Goal: Check status: Check status

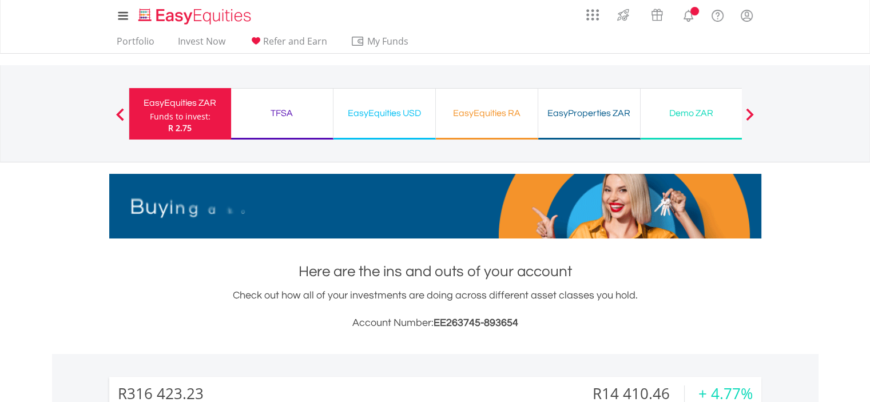
scroll to position [110, 217]
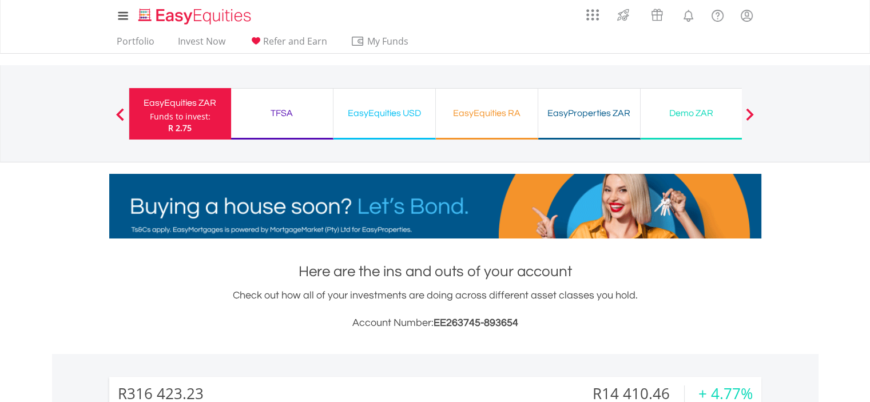
click at [253, 102] on div "TFSA Funds to invest: R 2.75" at bounding box center [282, 113] width 102 height 51
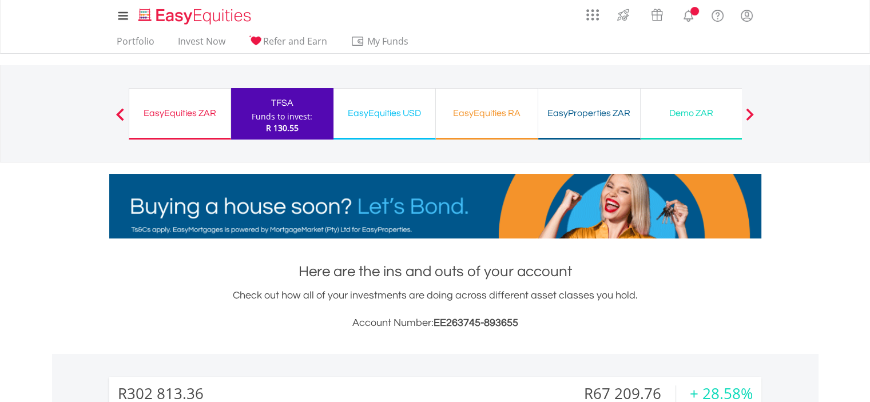
scroll to position [110, 217]
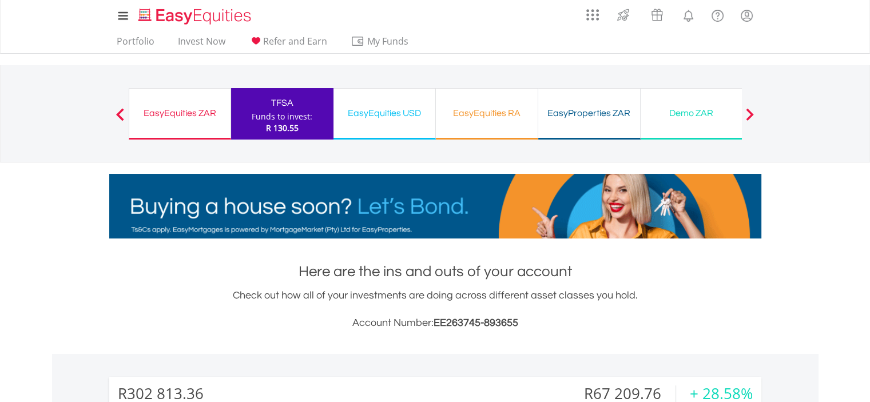
click at [208, 113] on div "EasyEquities ZAR" at bounding box center [179, 113] width 87 height 16
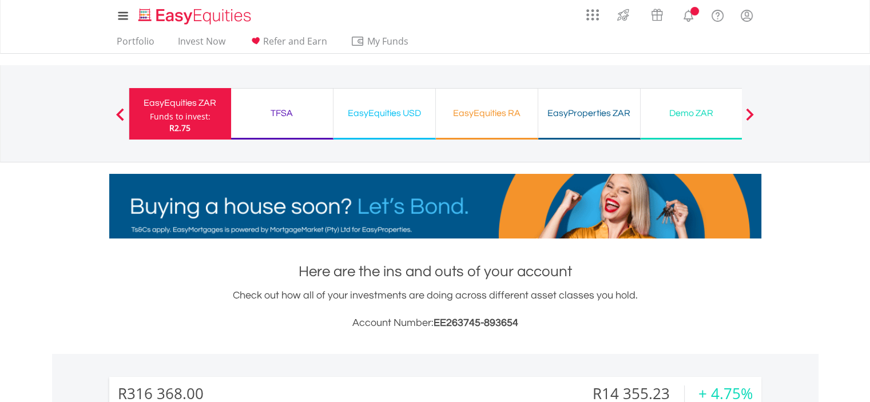
scroll to position [110, 217]
click at [286, 144] on div "TFSA Funds to invest: R2.75" at bounding box center [282, 119] width 102 height 63
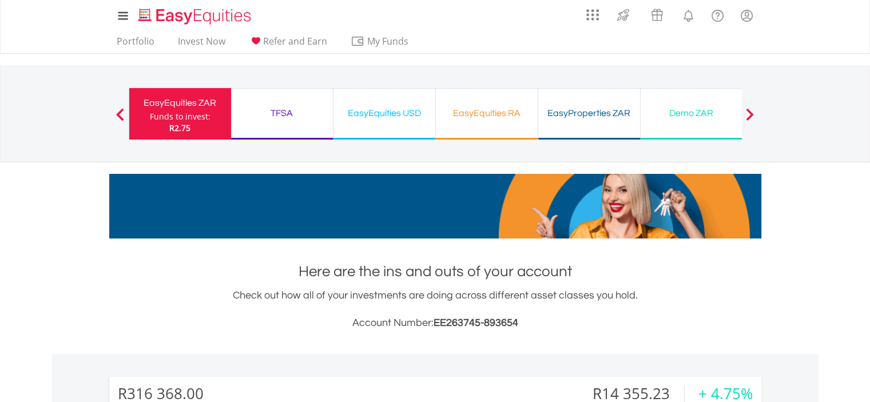
click at [283, 122] on div "TFSA Funds to invest: R2.75" at bounding box center [282, 113] width 102 height 51
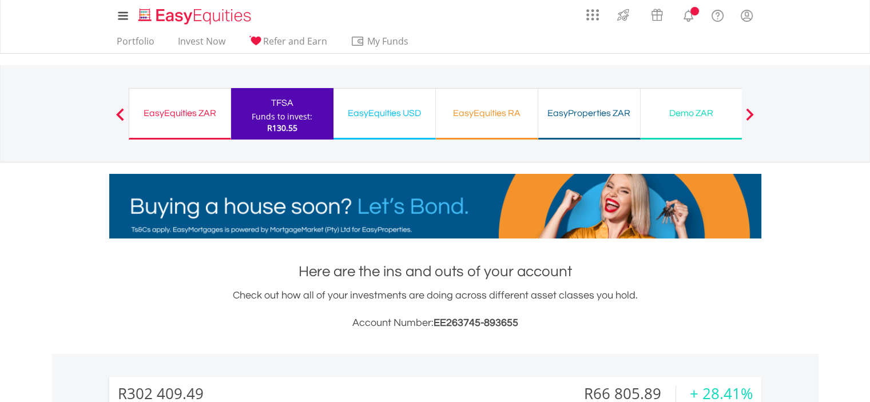
scroll to position [110, 217]
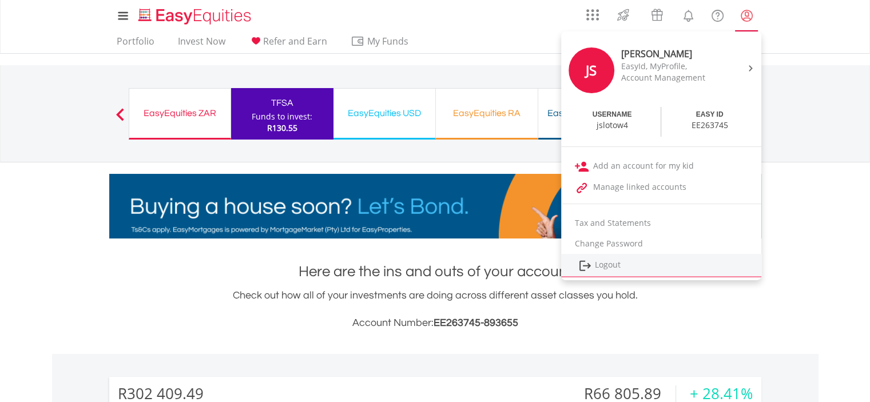
scroll to position [110, 217]
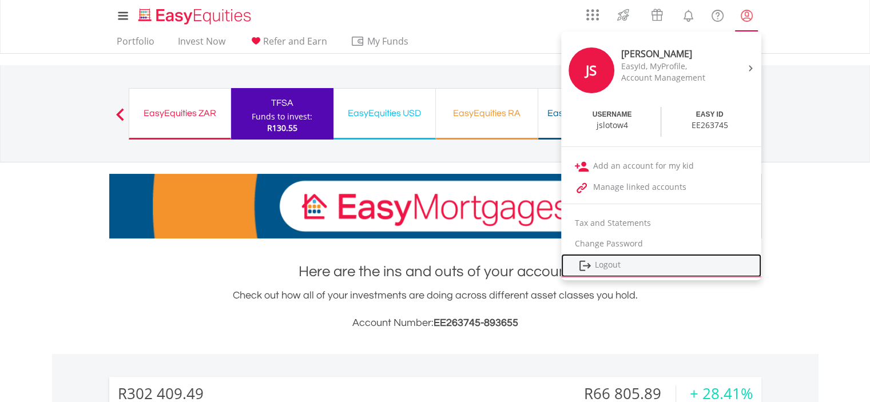
click at [612, 264] on link "Logout" at bounding box center [661, 265] width 200 height 23
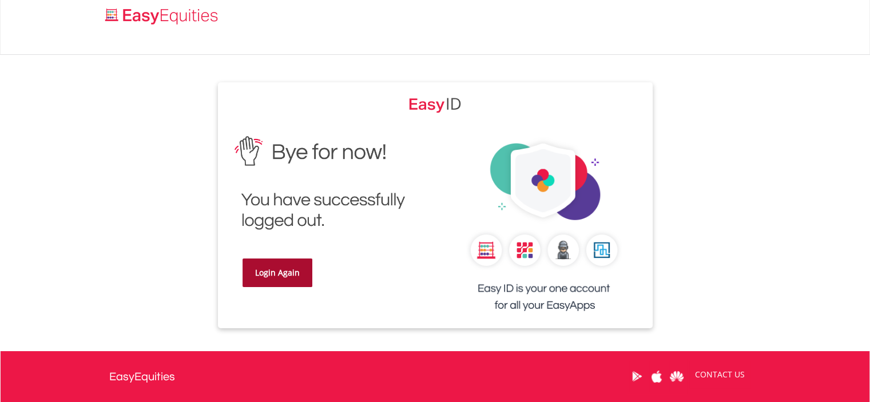
click at [294, 273] on link "Login Again" at bounding box center [277, 272] width 70 height 29
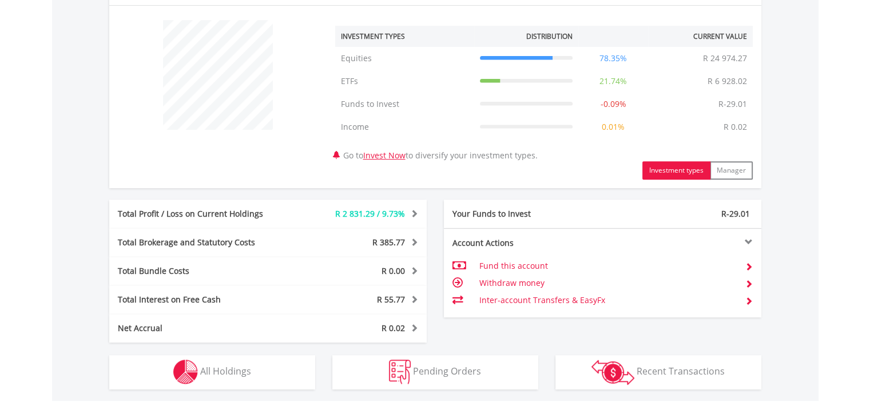
scroll to position [515, 0]
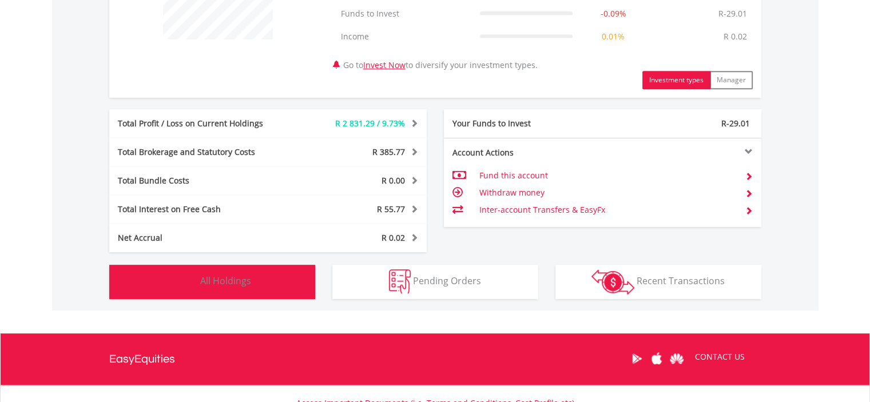
click at [178, 292] on img "button" at bounding box center [185, 281] width 25 height 25
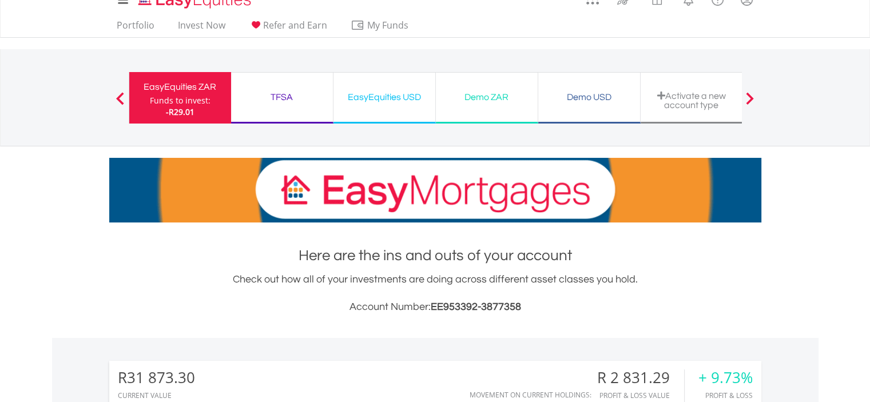
scroll to position [0, 0]
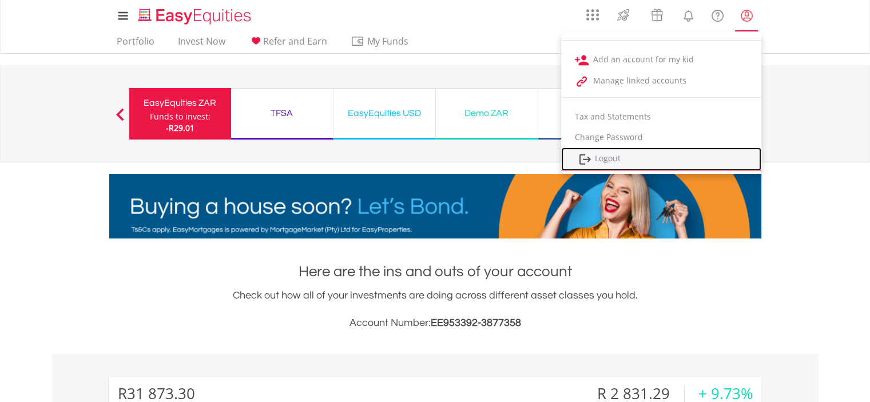
click at [604, 158] on link "Logout" at bounding box center [661, 159] width 200 height 23
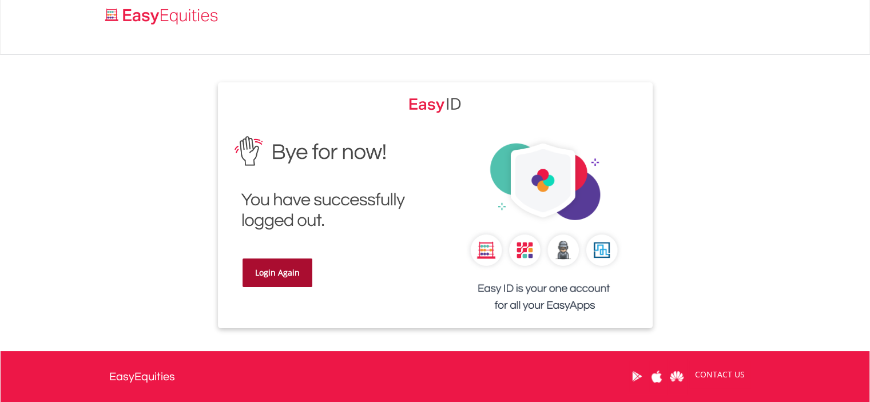
click at [254, 282] on link "Login Again" at bounding box center [277, 272] width 70 height 29
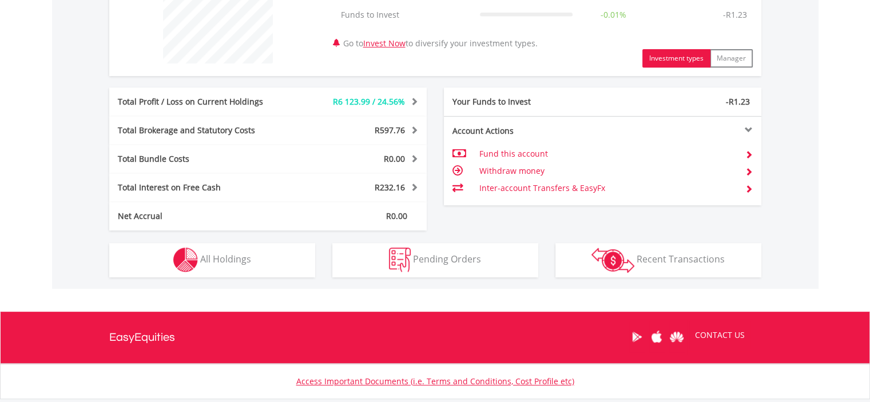
scroll to position [564, 0]
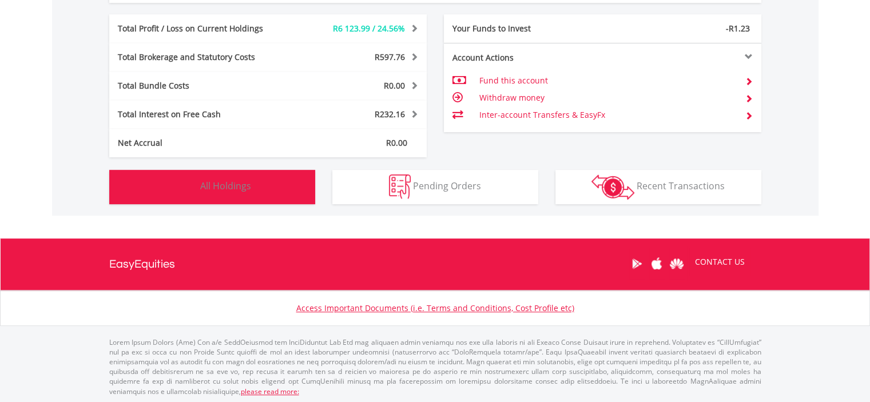
click at [233, 200] on button "Holdings All Holdings" at bounding box center [212, 187] width 206 height 34
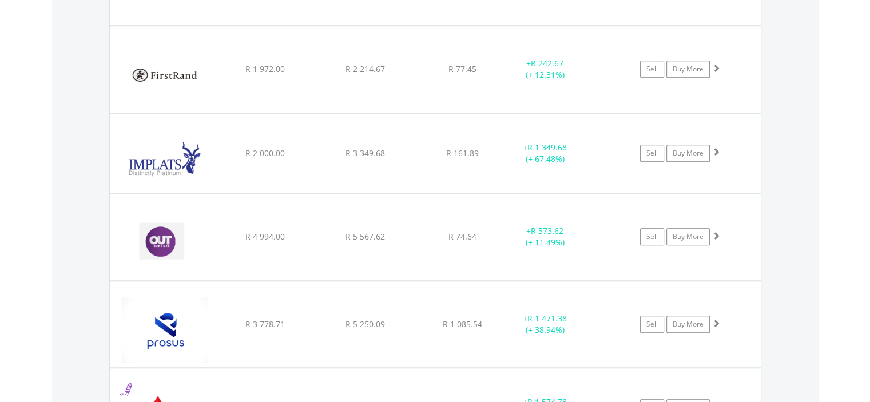
scroll to position [916, 0]
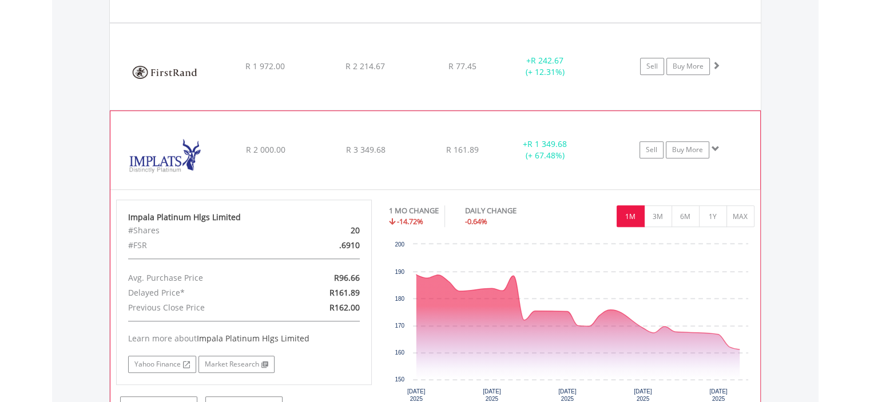
scroll to position [973, 0]
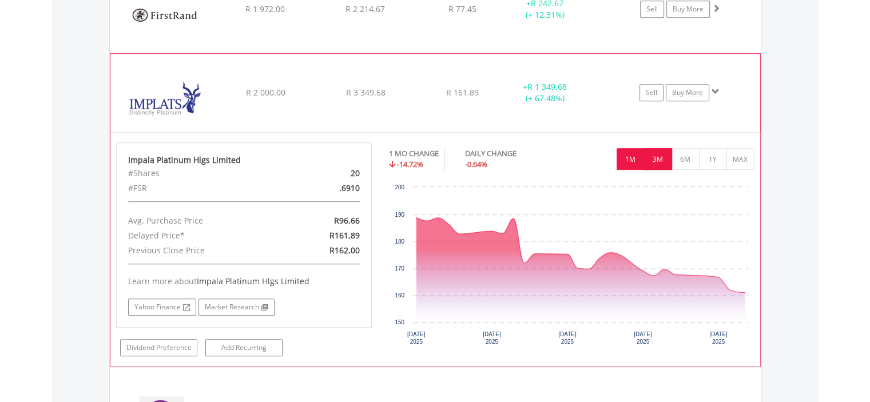
click at [655, 156] on button "3M" at bounding box center [658, 159] width 28 height 22
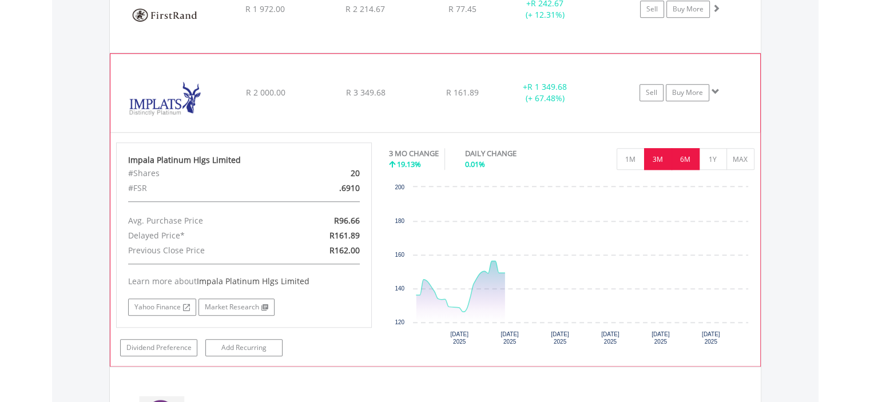
click at [684, 154] on button "6M" at bounding box center [685, 159] width 28 height 22
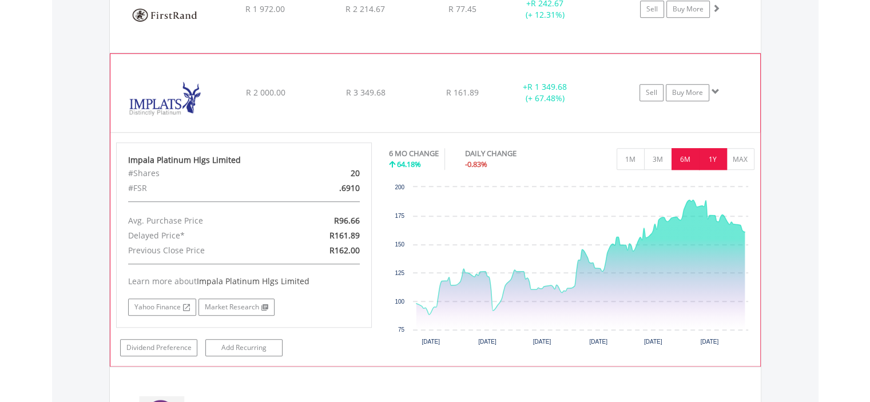
click at [716, 162] on button "1Y" at bounding box center [713, 159] width 28 height 22
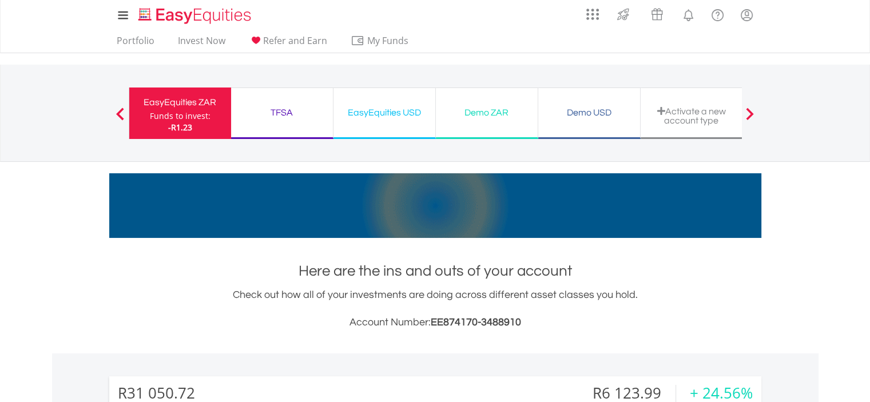
scroll to position [0, 0]
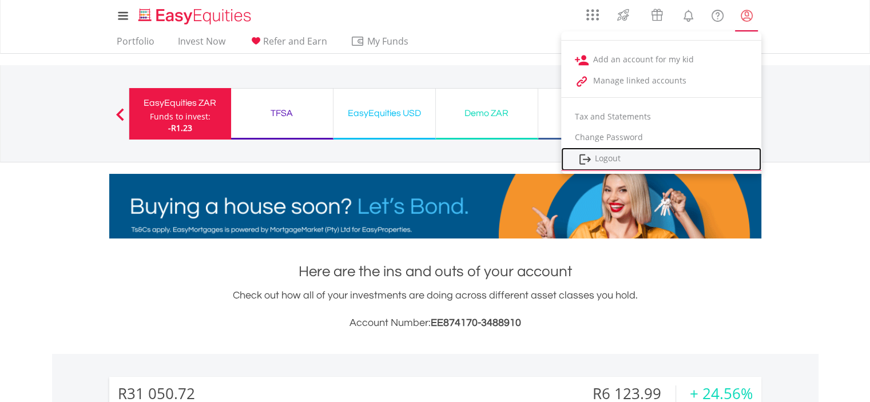
click at [658, 149] on link "Logout" at bounding box center [661, 159] width 200 height 23
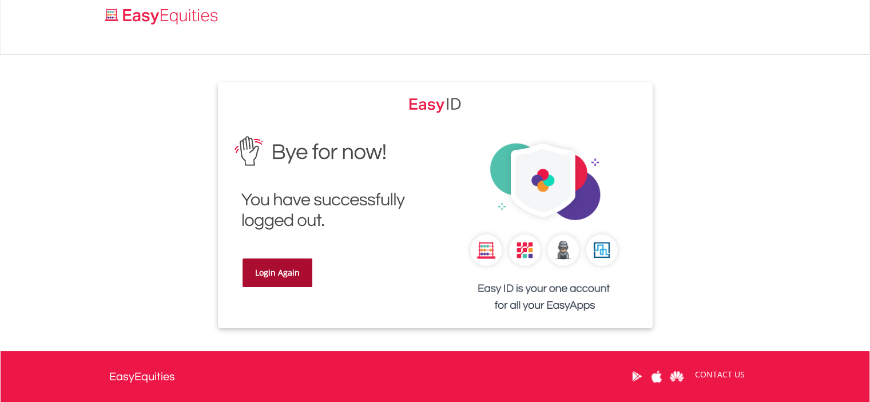
click at [297, 272] on link "Login Again" at bounding box center [277, 272] width 70 height 29
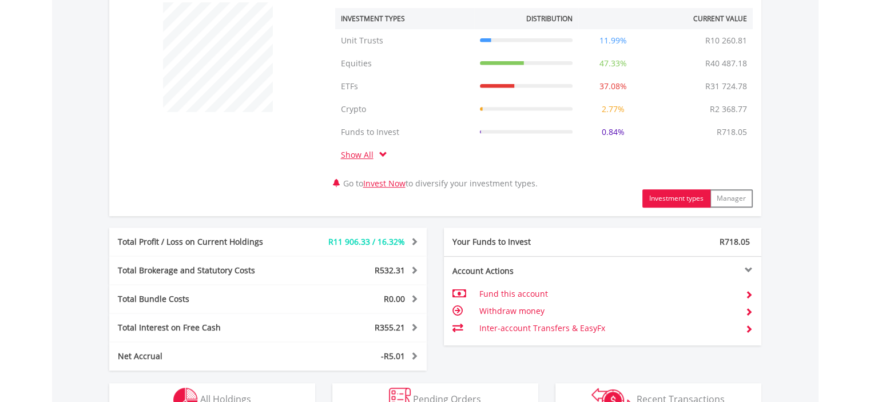
scroll to position [515, 0]
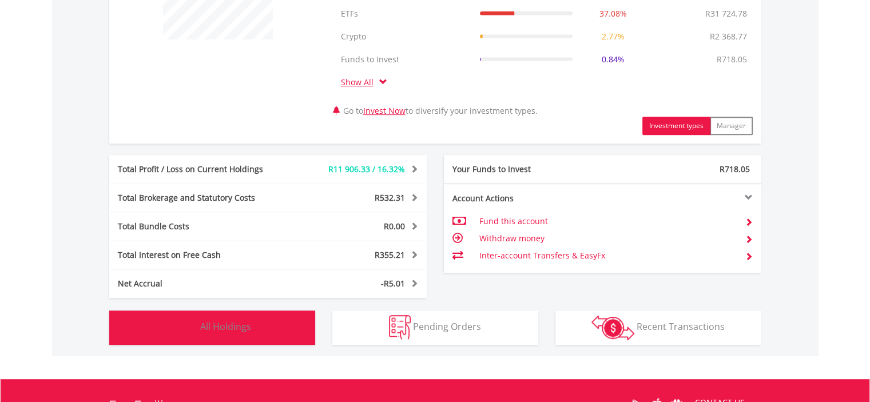
click at [230, 312] on button "Holdings All Holdings" at bounding box center [212, 328] width 206 height 34
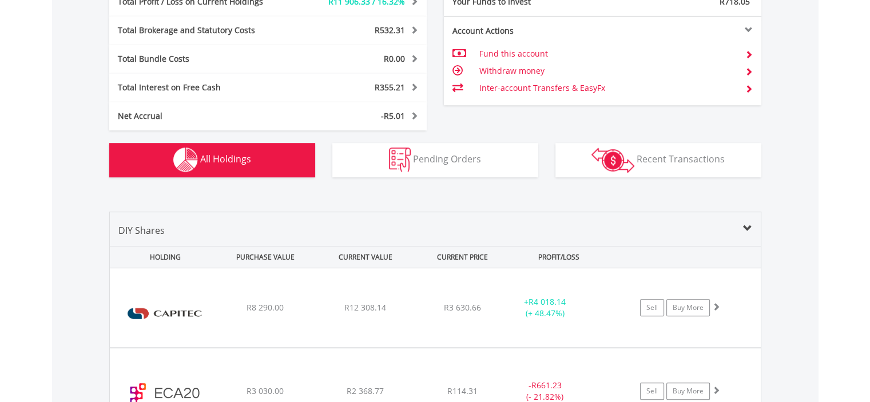
scroll to position [893, 0]
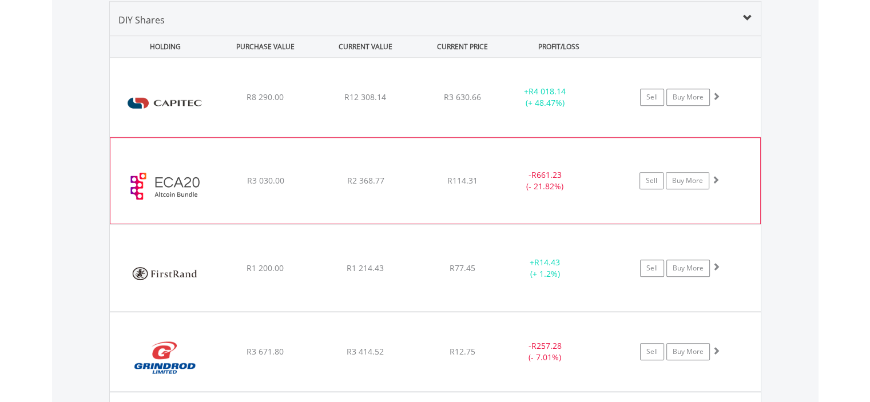
click at [204, 176] on img at bounding box center [165, 186] width 98 height 69
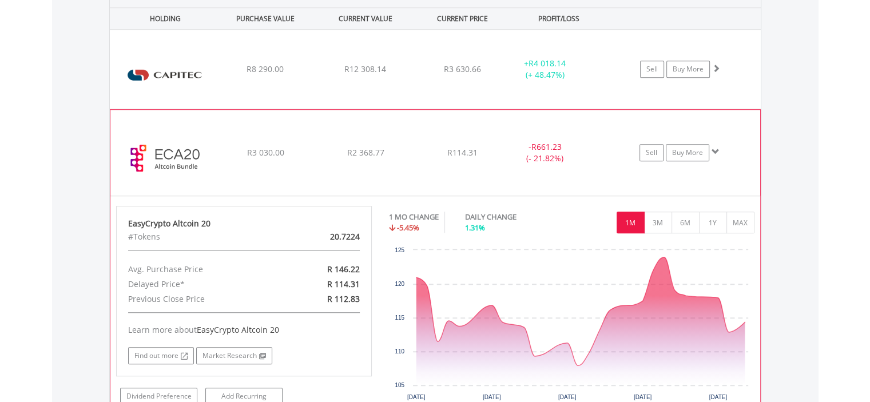
scroll to position [893, 0]
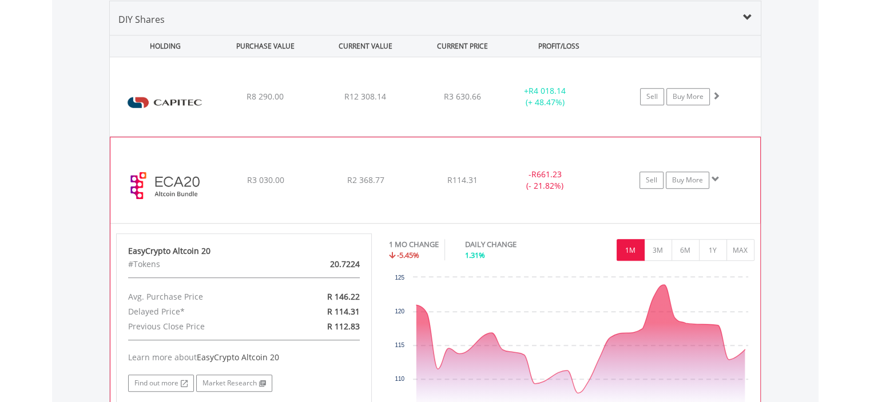
click at [186, 189] on img at bounding box center [165, 186] width 98 height 69
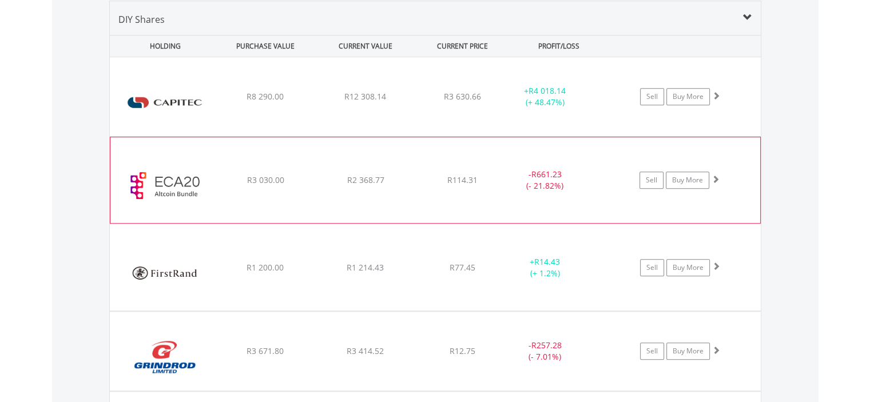
click at [192, 196] on img at bounding box center [165, 186] width 98 height 69
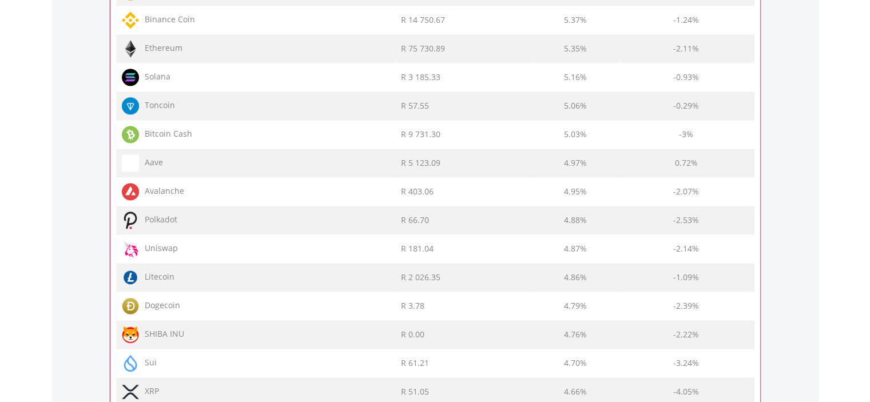
scroll to position [1465, 0]
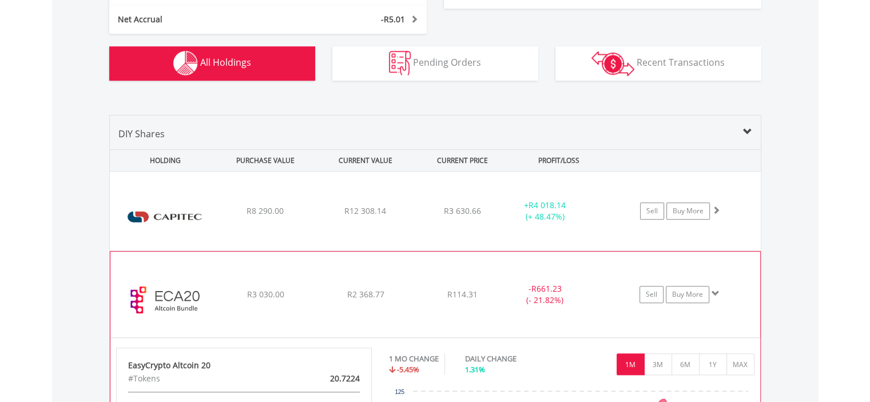
click at [193, 280] on img at bounding box center [165, 300] width 98 height 69
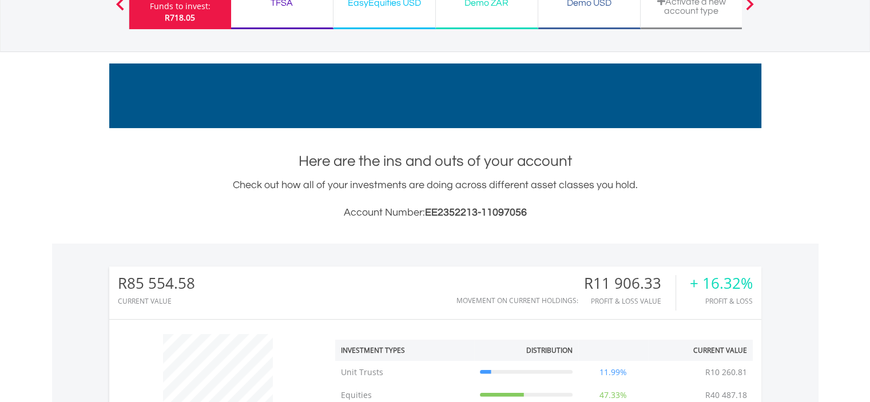
scroll to position [0, 0]
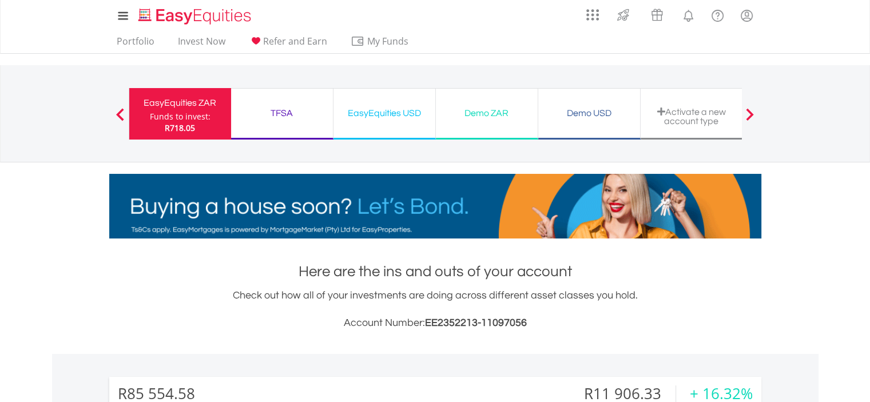
click at [747, 118] on span at bounding box center [750, 114] width 8 height 13
click at [752, 108] on span at bounding box center [750, 114] width 8 height 13
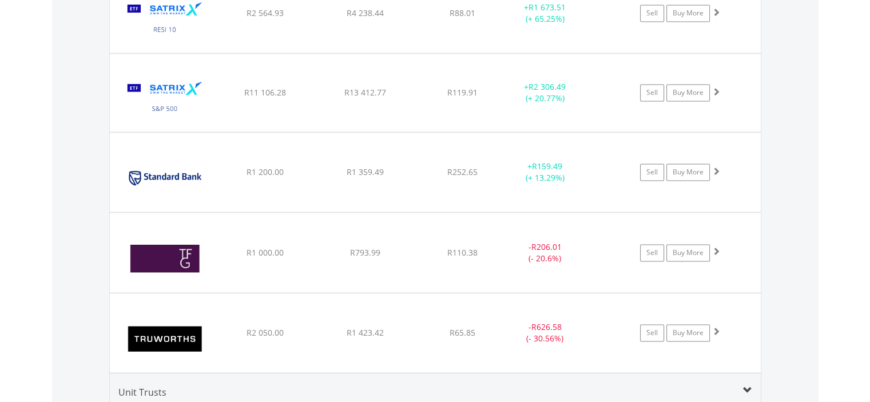
scroll to position [1658, 0]
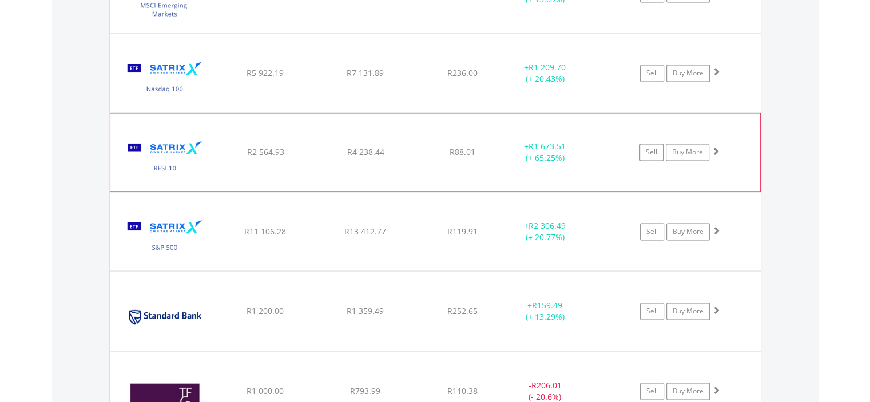
click at [201, 162] on img at bounding box center [165, 158] width 98 height 61
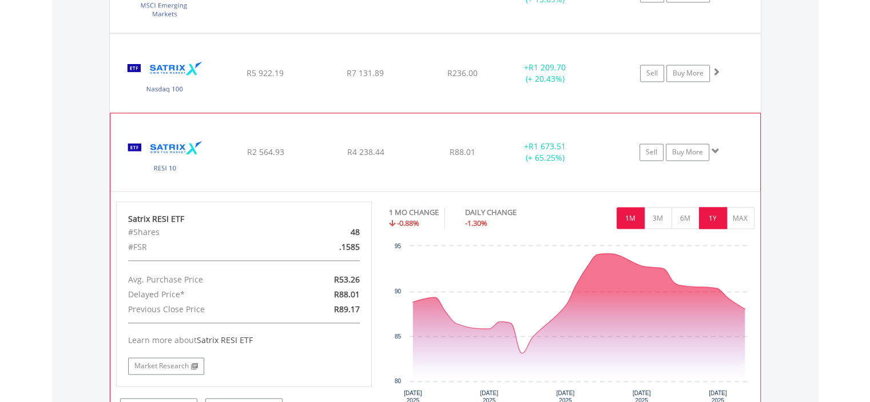
click at [707, 216] on button "1Y" at bounding box center [713, 218] width 28 height 22
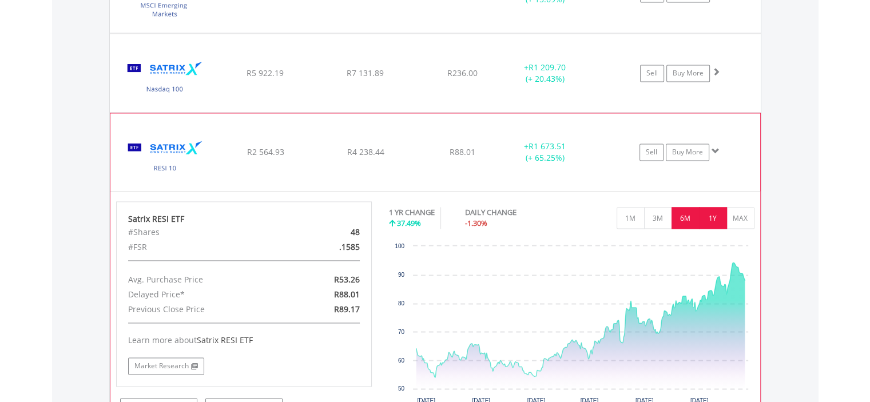
click at [693, 214] on button "6M" at bounding box center [685, 218] width 28 height 22
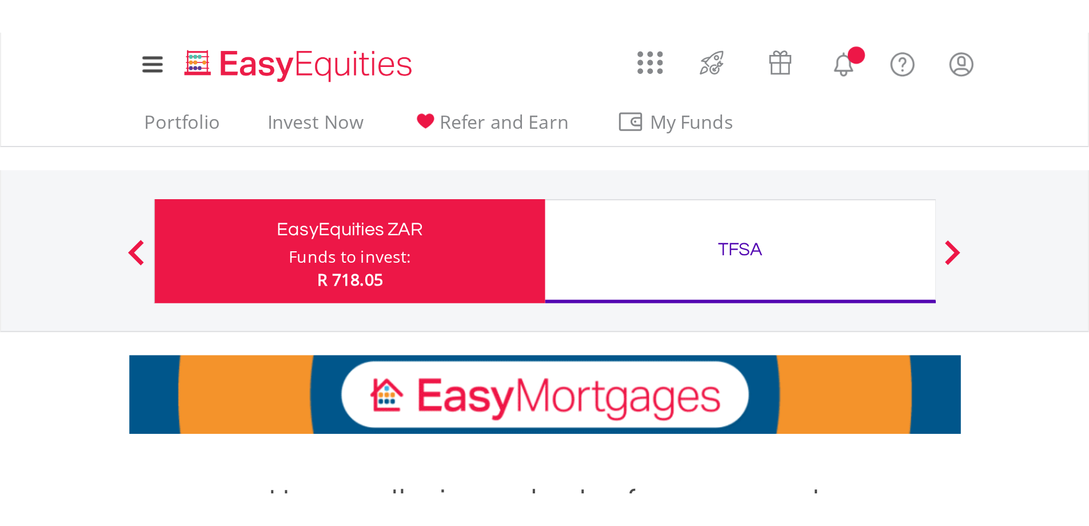
scroll to position [110, 217]
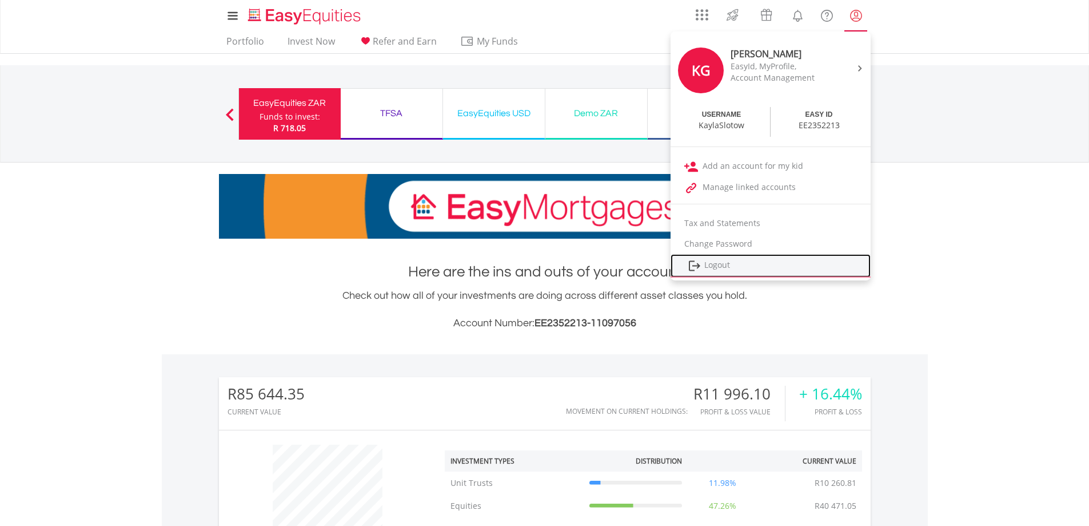
click at [539, 227] on link "Logout" at bounding box center [771, 265] width 200 height 23
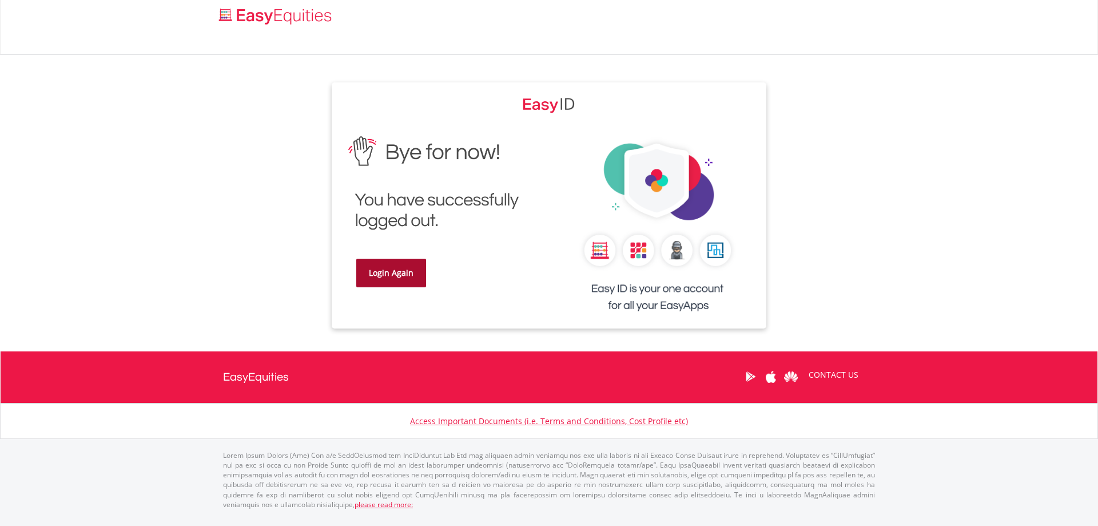
click at [425, 267] on div "Login Again" at bounding box center [440, 215] width 217 height 175
click at [405, 269] on link "Login Again" at bounding box center [391, 272] width 70 height 29
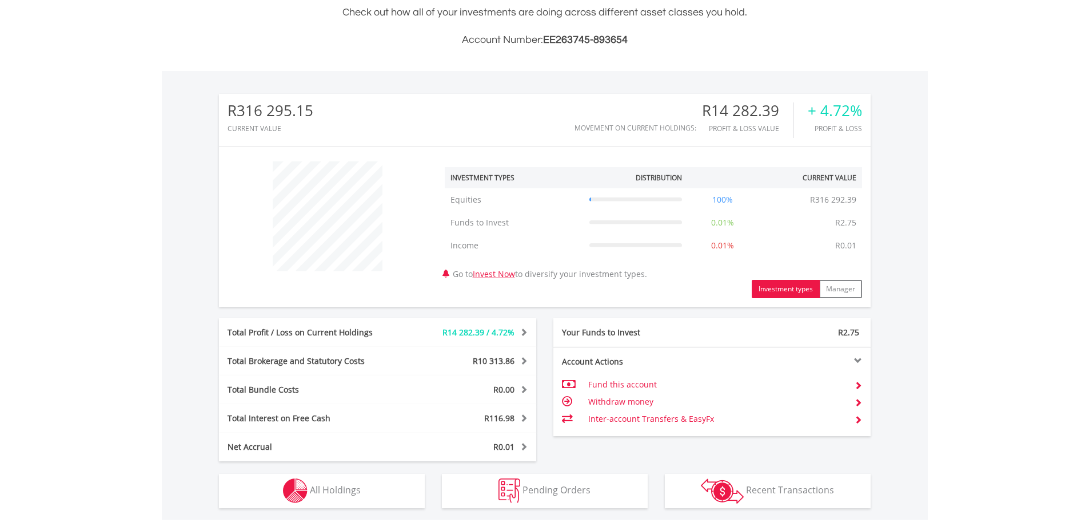
scroll to position [286, 0]
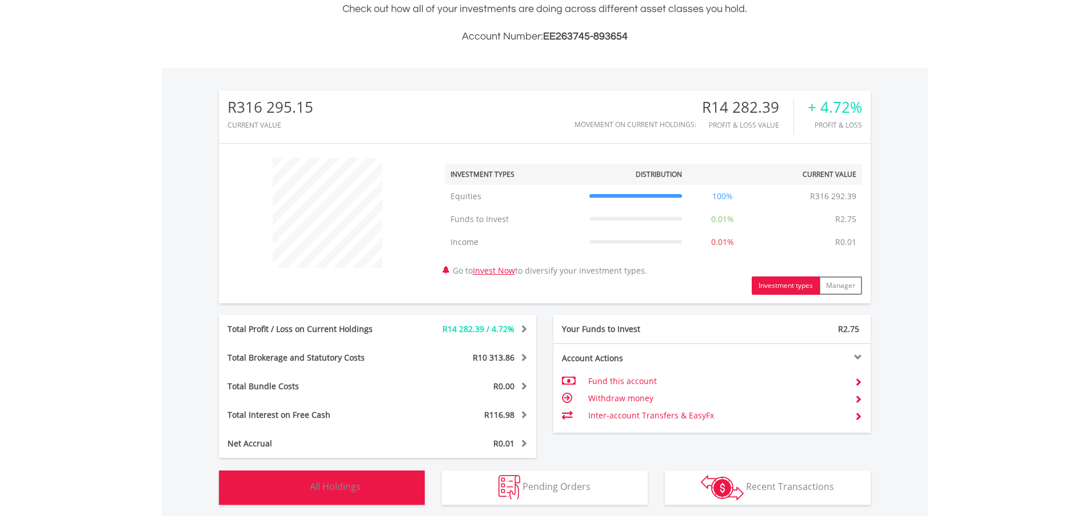
click at [350, 401] on span "All Holdings" at bounding box center [335, 486] width 51 height 13
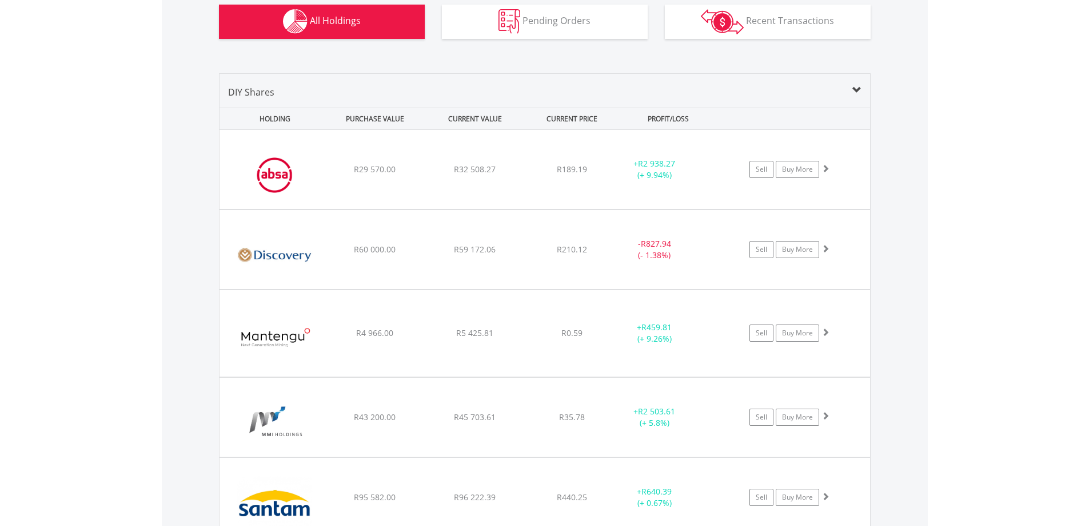
scroll to position [825, 0]
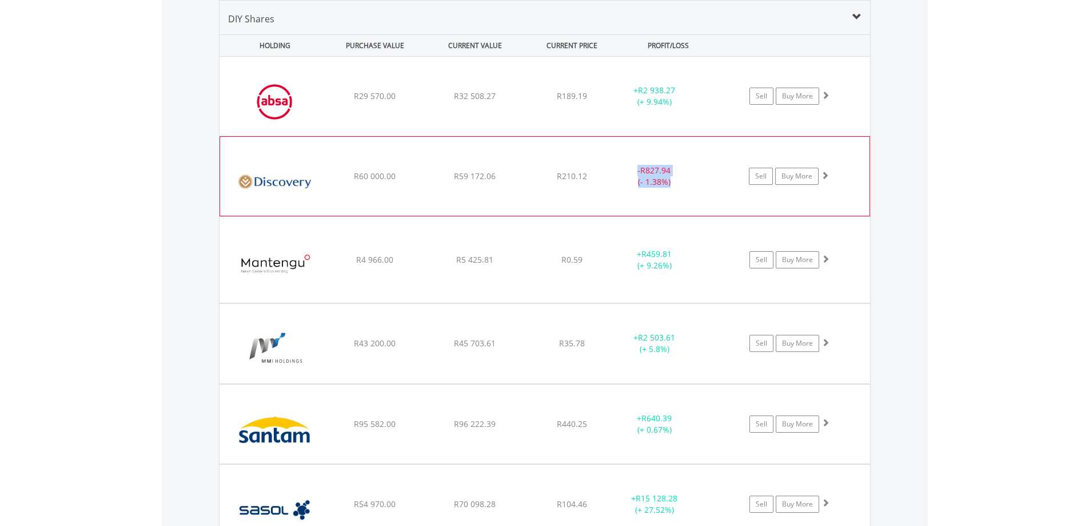
drag, startPoint x: 679, startPoint y: 180, endPoint x: 577, endPoint y: 166, distance: 102.6
click at [579, 136] on div "﻿ Discovery Limited R60 000.00 R59 172.06 R210.12 - R827.94 (- 1.38%) Sell Buy …" at bounding box center [545, 96] width 651 height 79
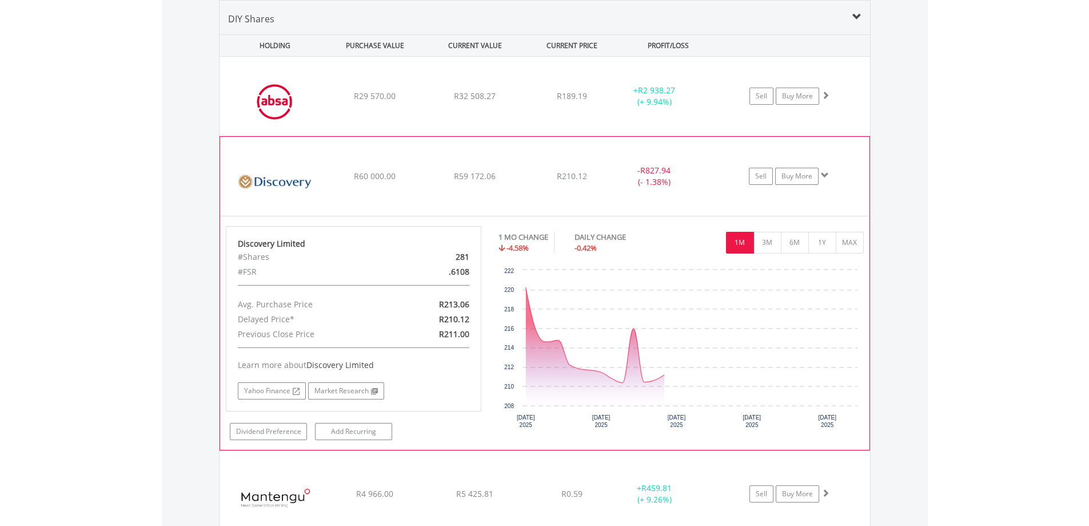
click at [434, 136] on div "﻿ Discovery Limited R60 000.00 R59 172.06 R210.12 - R827.94 (- 1.38%) Sell Buy …" at bounding box center [545, 96] width 651 height 79
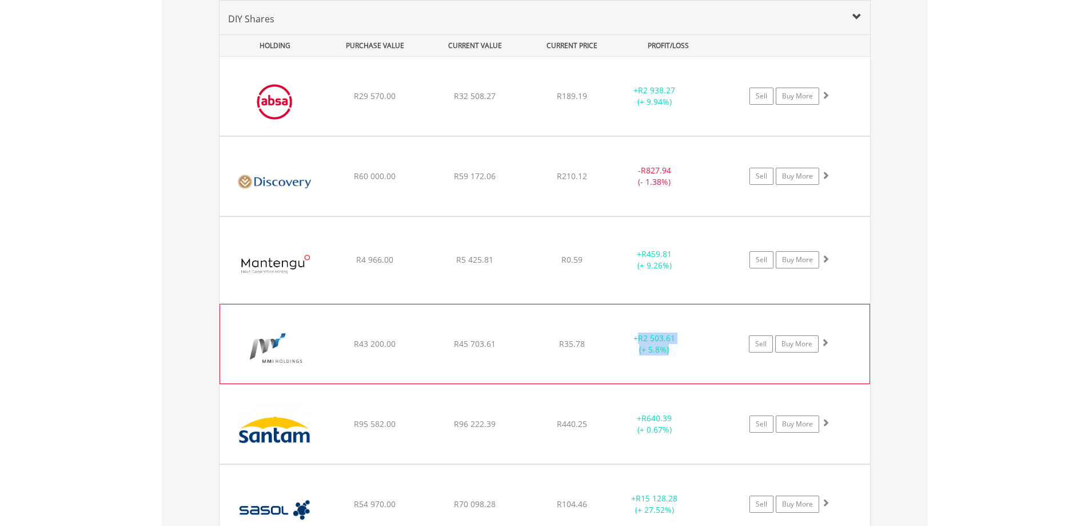
drag, startPoint x: 680, startPoint y: 350, endPoint x: 618, endPoint y: 336, distance: 63.9
click at [618, 108] on div "+ R2 503.61 (+ 5.8%)" at bounding box center [655, 96] width 86 height 23
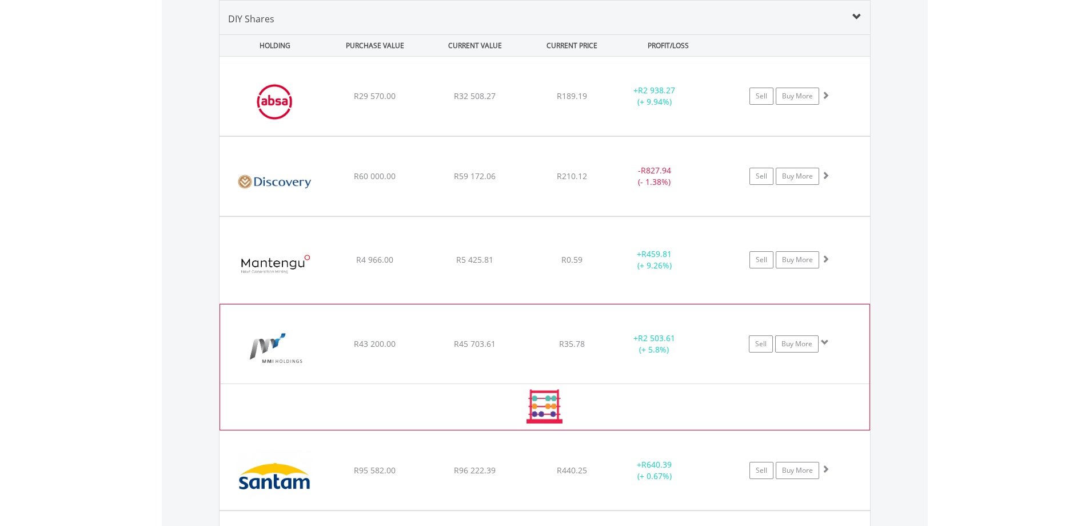
click at [363, 136] on div "﻿ Momentum Group Limited R43 200.00 R45 703.61 R35.78 + R2 503.61 (+ 5.8%) Sell…" at bounding box center [545, 96] width 651 height 79
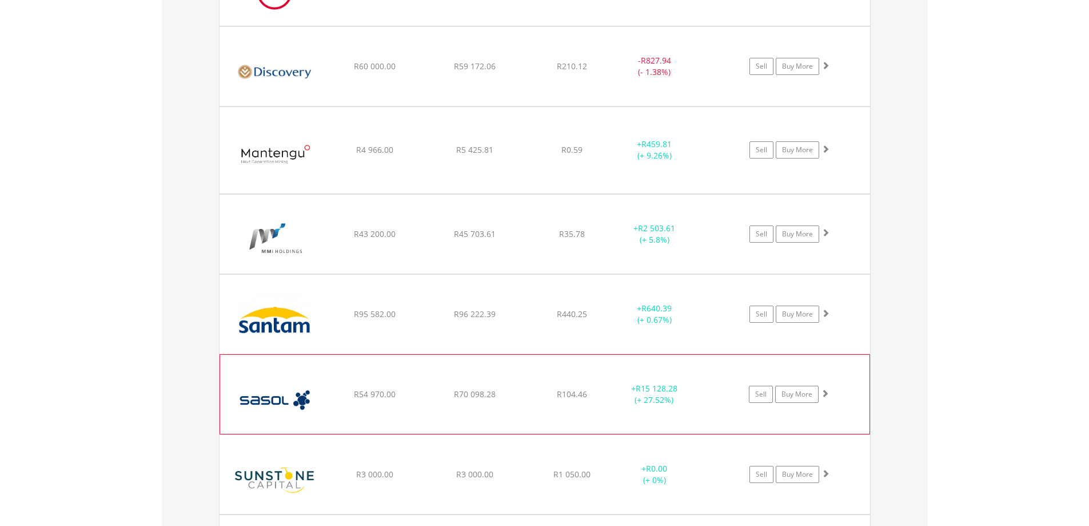
scroll to position [940, 0]
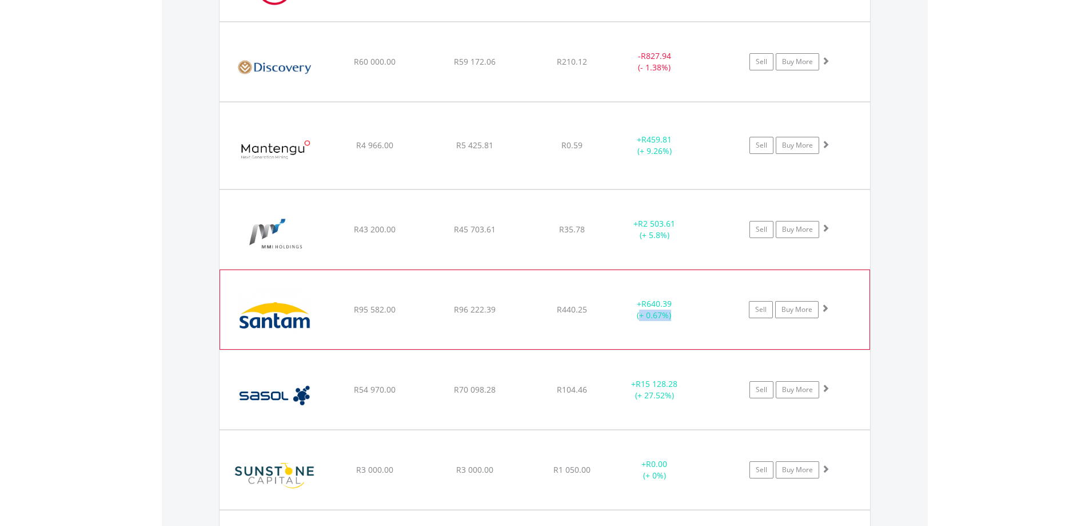
drag, startPoint x: 674, startPoint y: 313, endPoint x: 640, endPoint y: 313, distance: 33.2
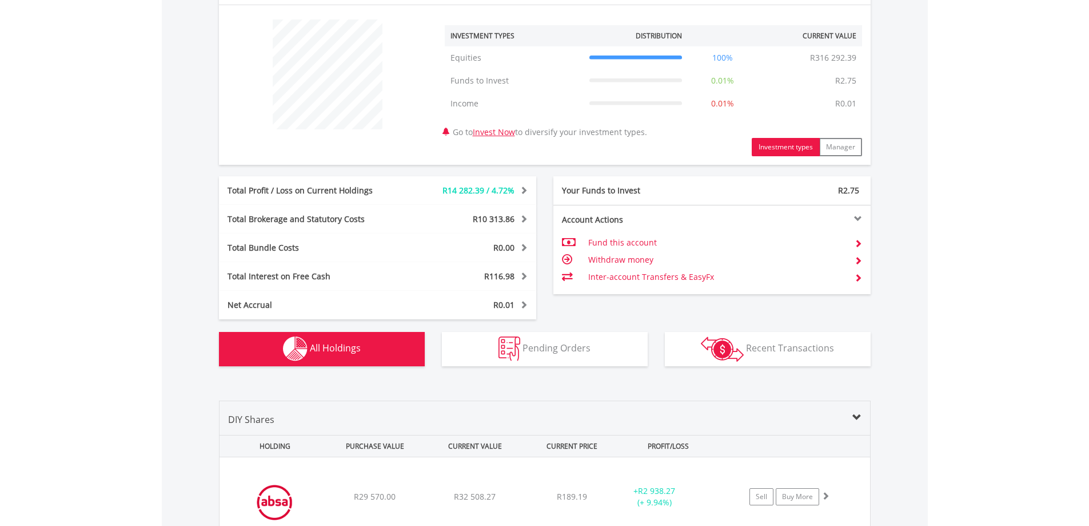
scroll to position [253, 0]
